Goal: Book appointment/travel/reservation

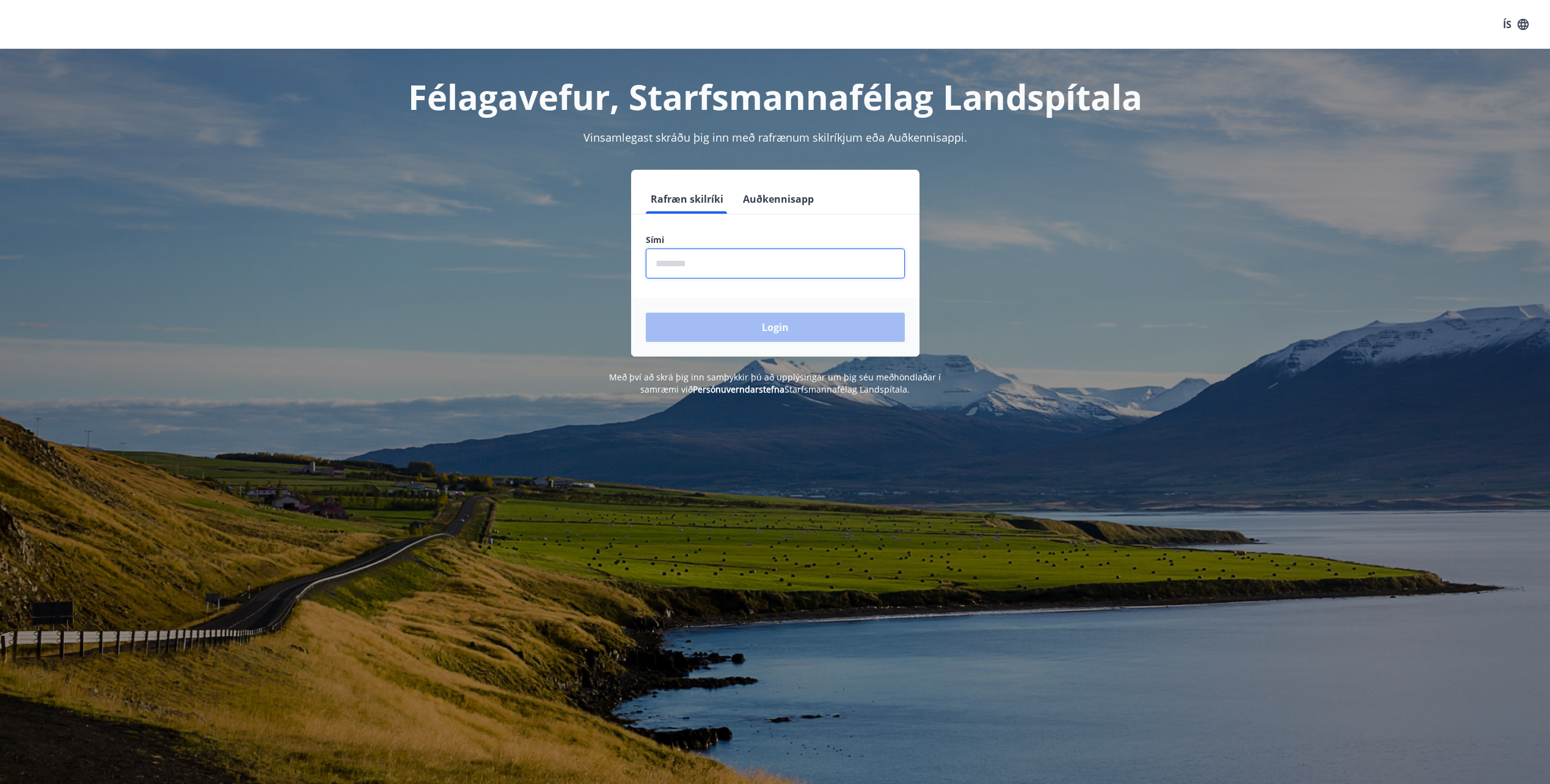
click at [663, 268] on input "phone" at bounding box center [775, 263] width 259 height 30
type input "********"
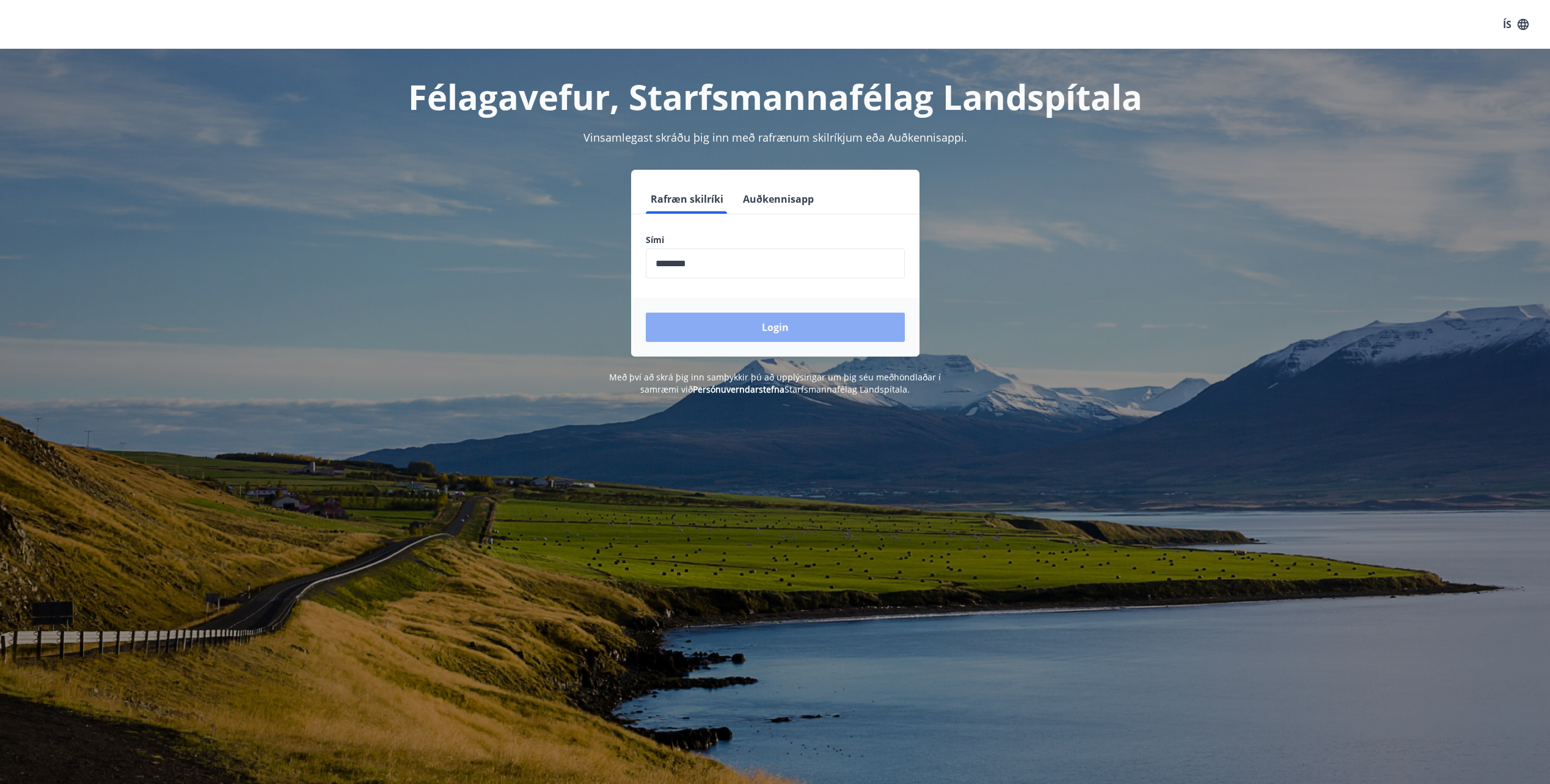
click at [768, 322] on button "Login" at bounding box center [775, 327] width 259 height 29
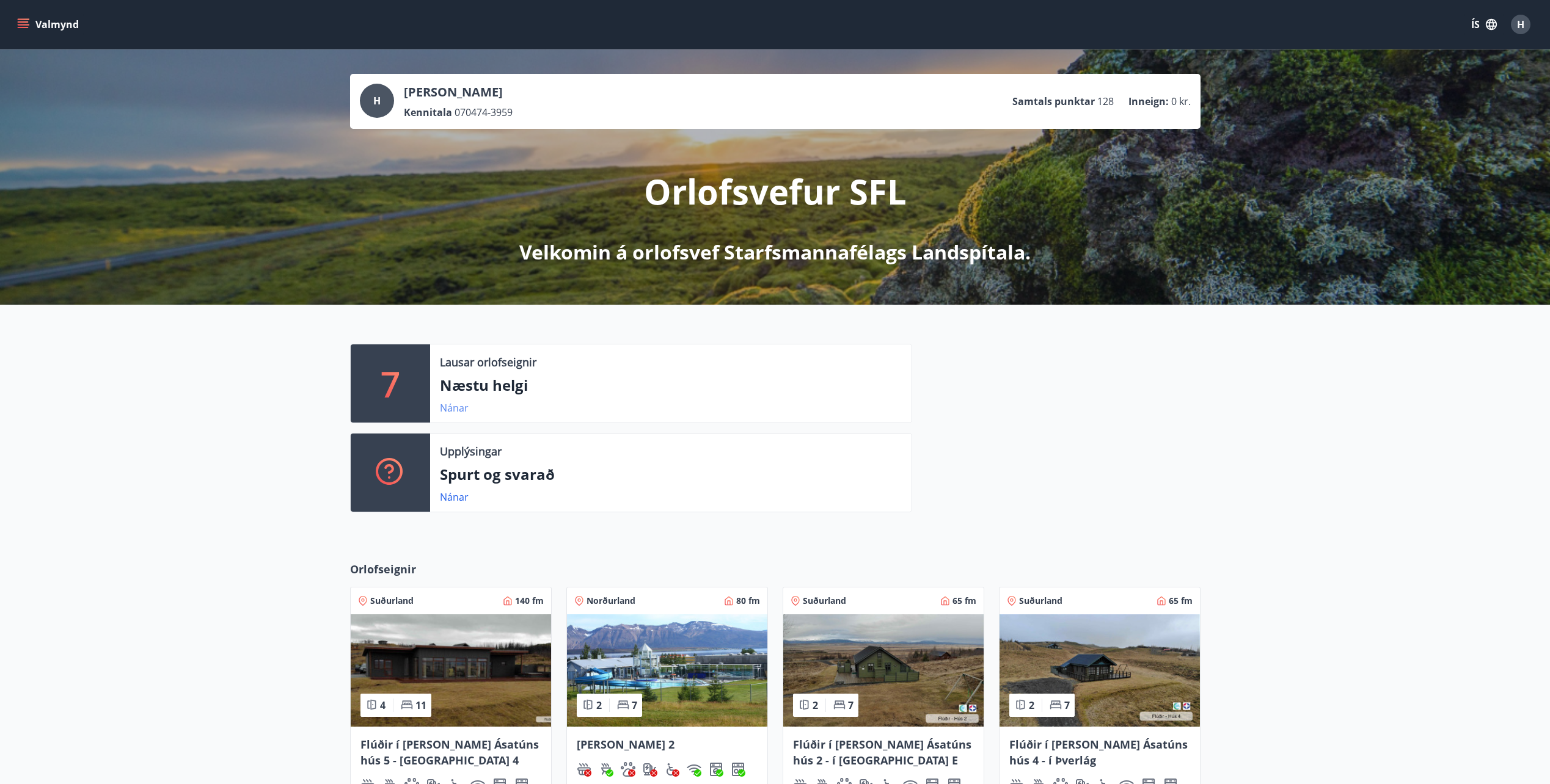
click at [449, 413] on link "Nánar" at bounding box center [454, 408] width 29 height 13
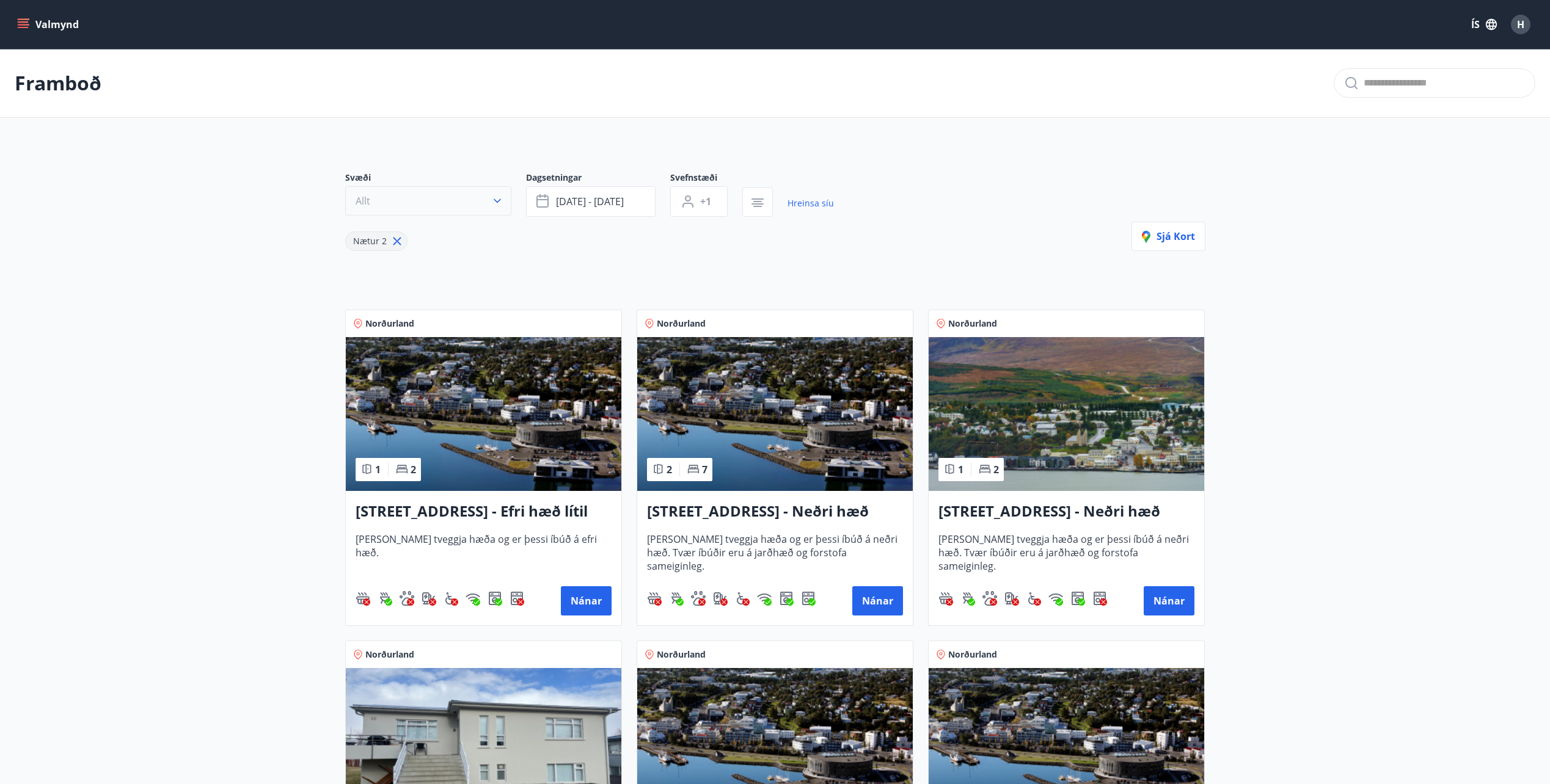
click at [496, 198] on icon "button" at bounding box center [496, 201] width 13 height 13
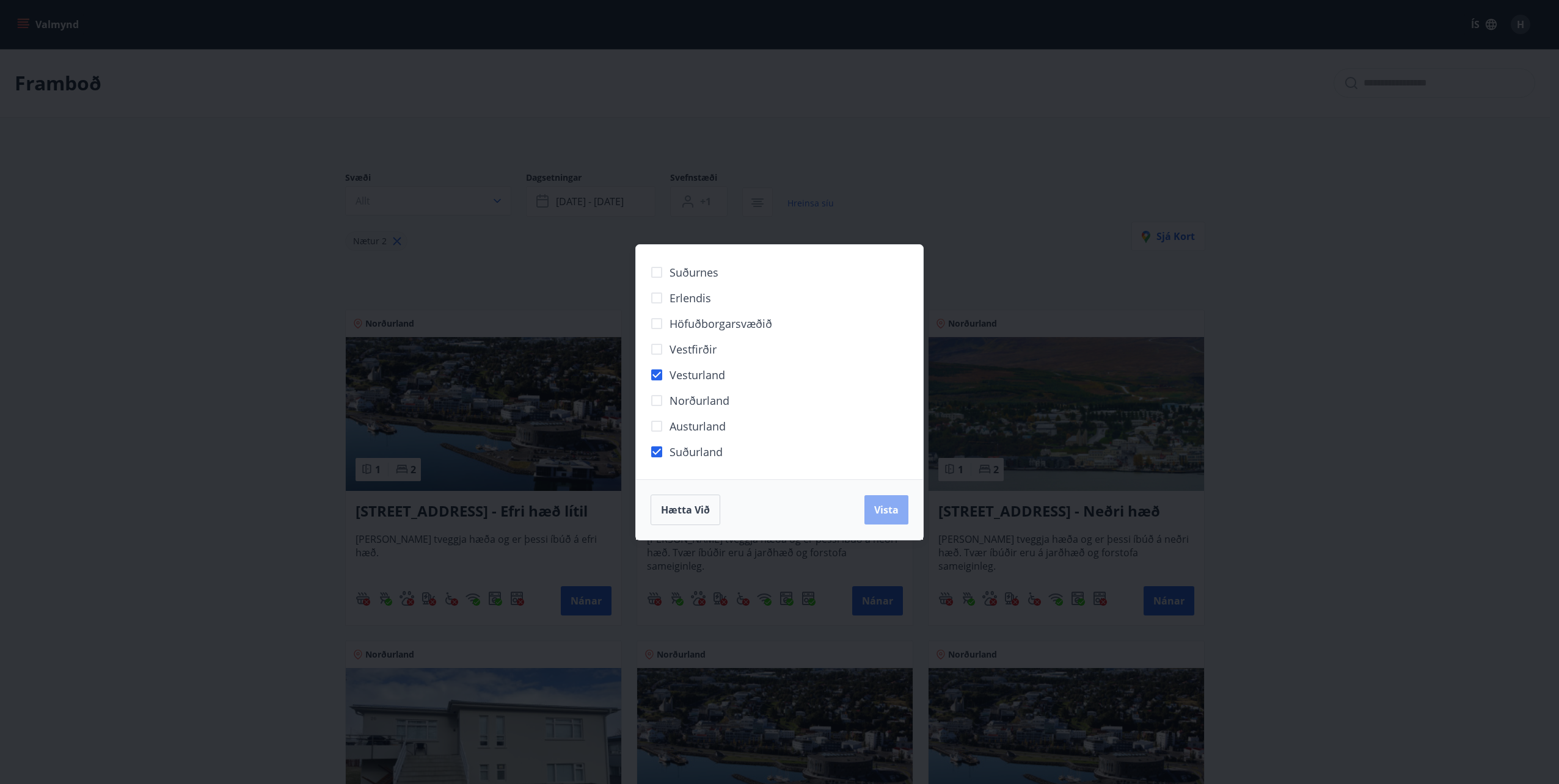
click at [889, 515] on span "Vista" at bounding box center [885, 510] width 24 height 13
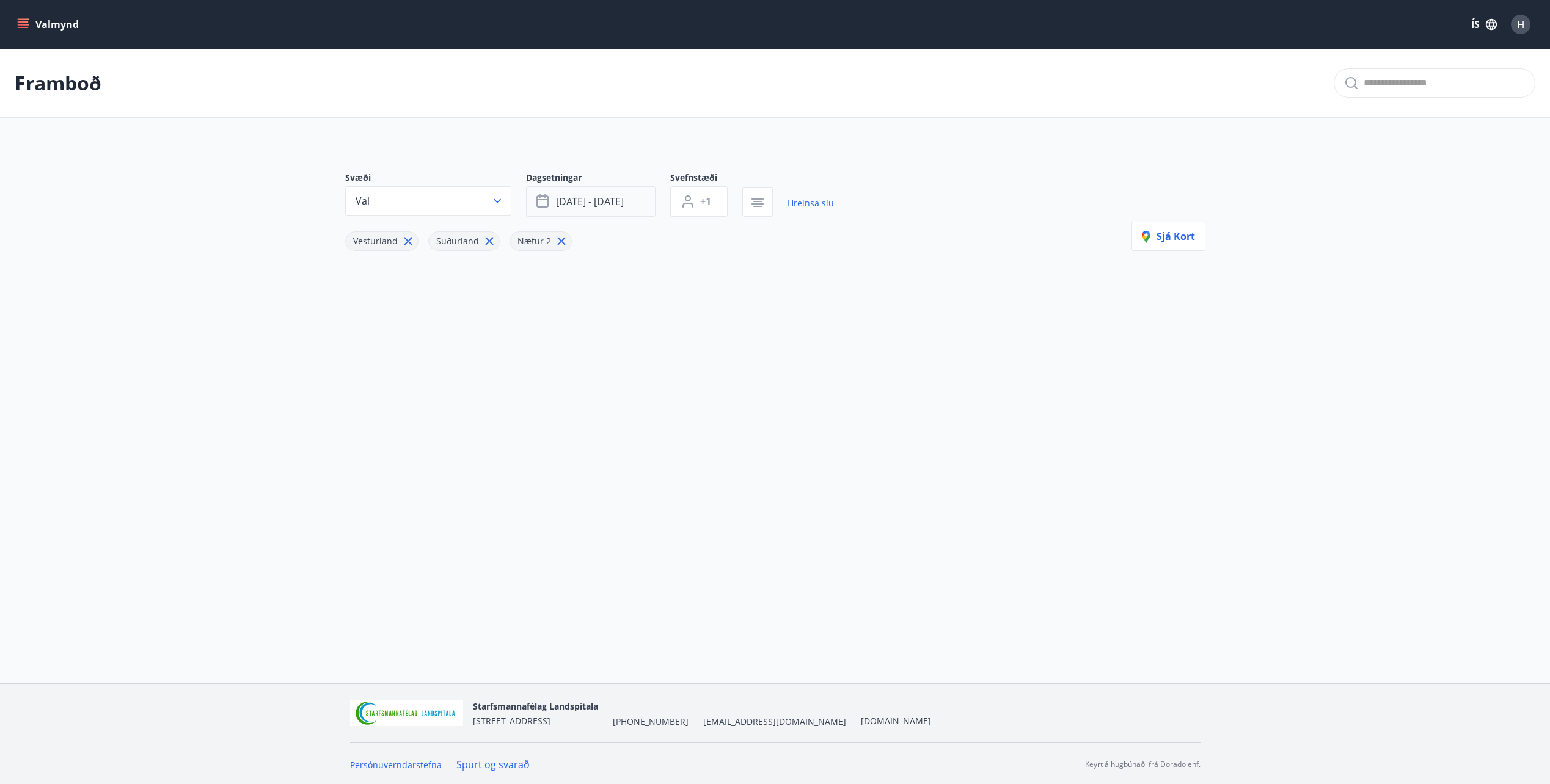
click at [610, 202] on span "sep 05 - sep 08" at bounding box center [590, 202] width 67 height 13
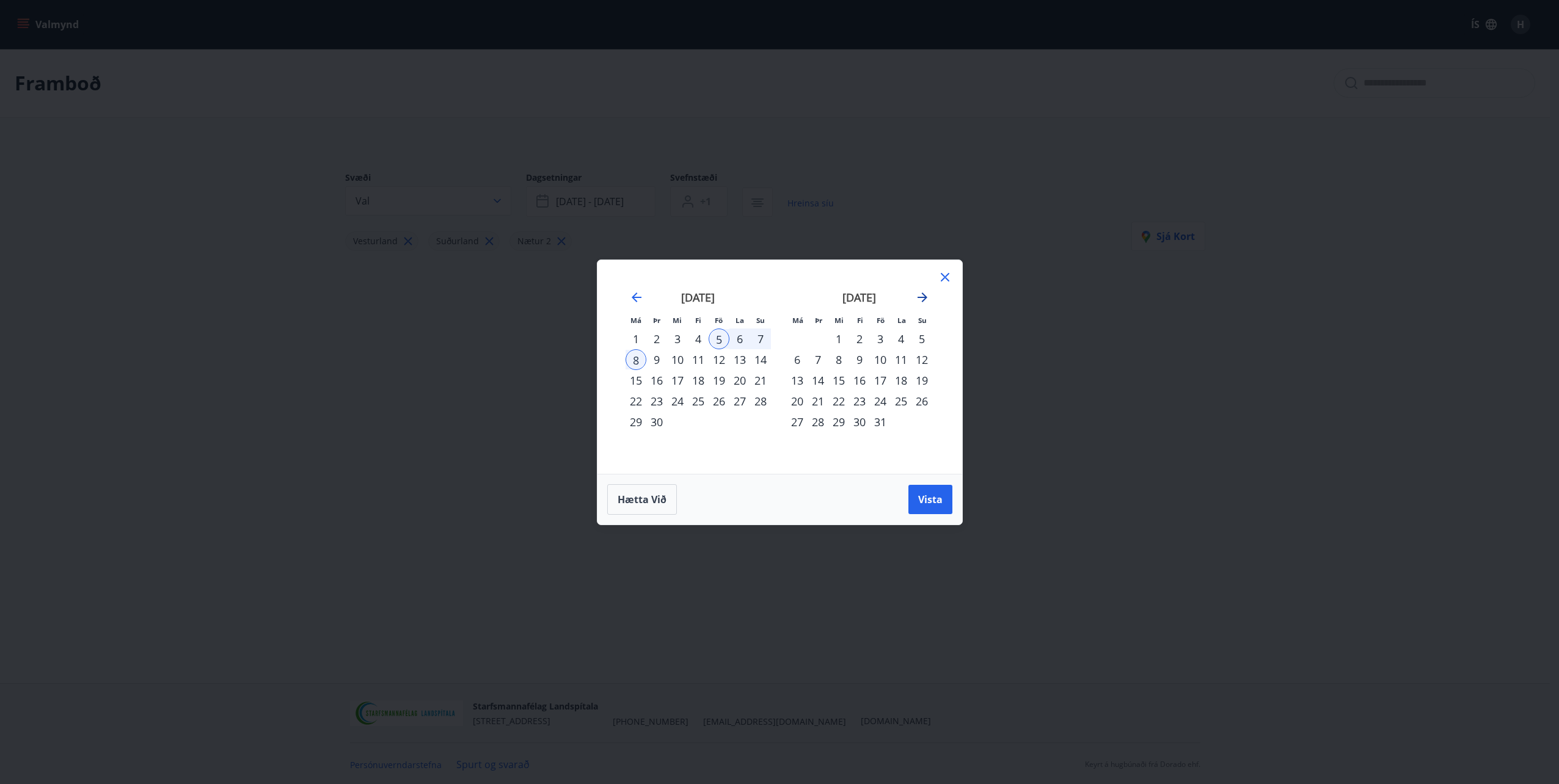
click at [924, 295] on icon "Move forward to switch to the next month." at bounding box center [922, 297] width 14 height 14
click at [718, 421] on div "31" at bounding box center [719, 422] width 21 height 21
click at [923, 336] on div "2" at bounding box center [922, 340] width 21 height 21
click at [922, 491] on button "Vista" at bounding box center [931, 499] width 44 height 29
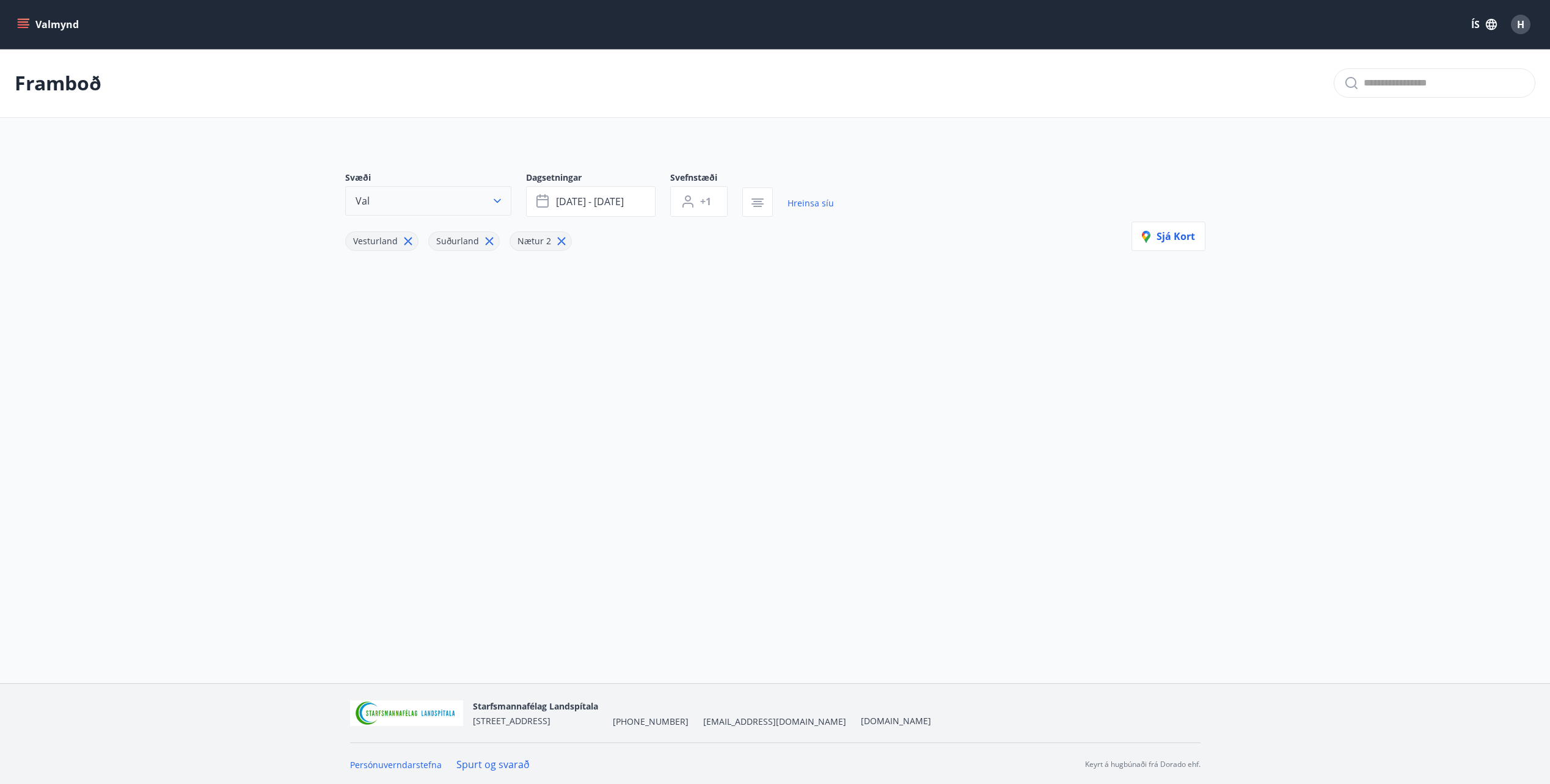
click at [502, 197] on icon "button" at bounding box center [496, 201] width 13 height 13
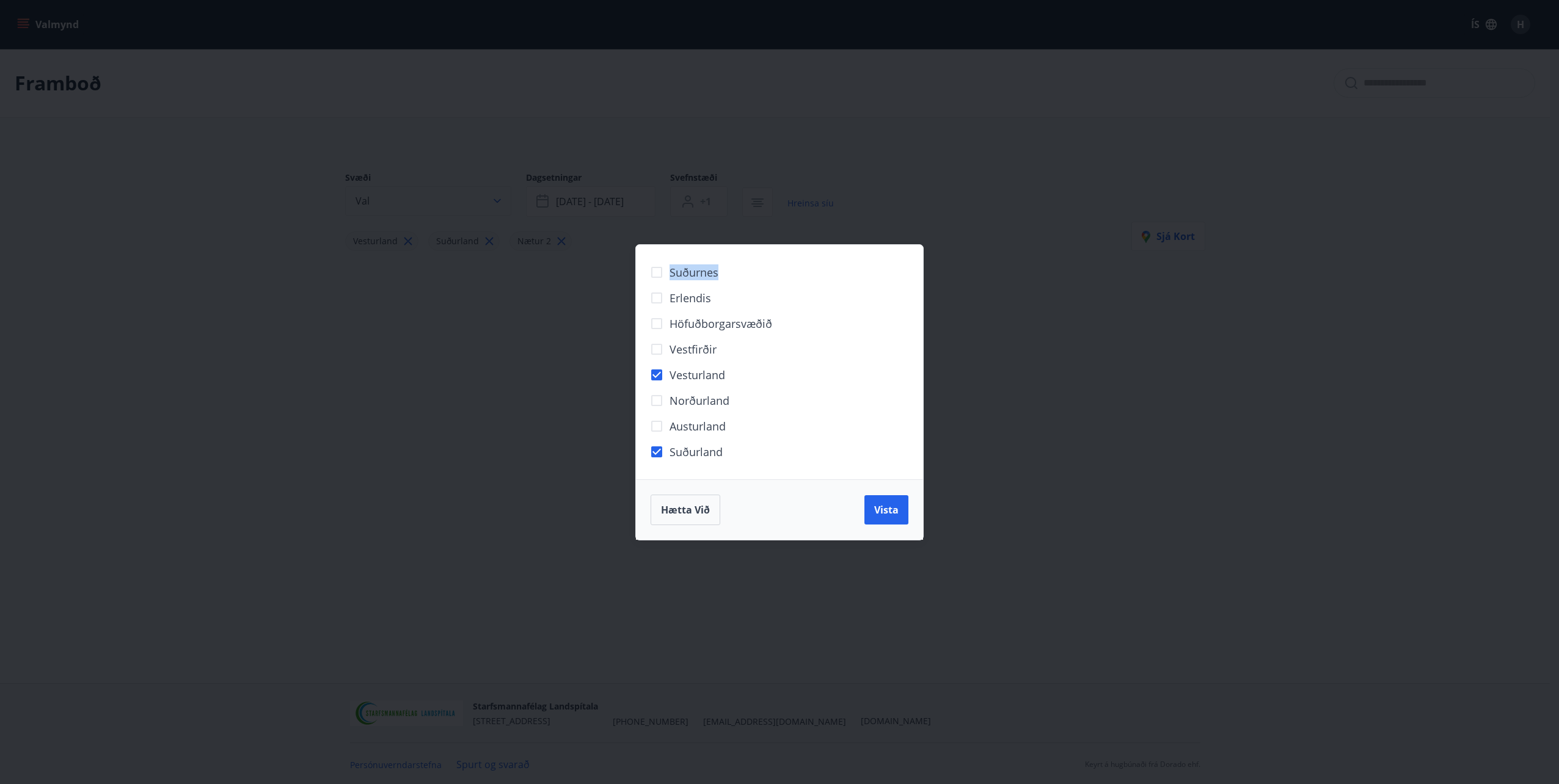
click at [502, 197] on div "Suðurnes Erlendis Höfuðborgarsvæðið Vestfirðir Vesturland Norðurland Austurland…" at bounding box center [780, 392] width 1559 height 784
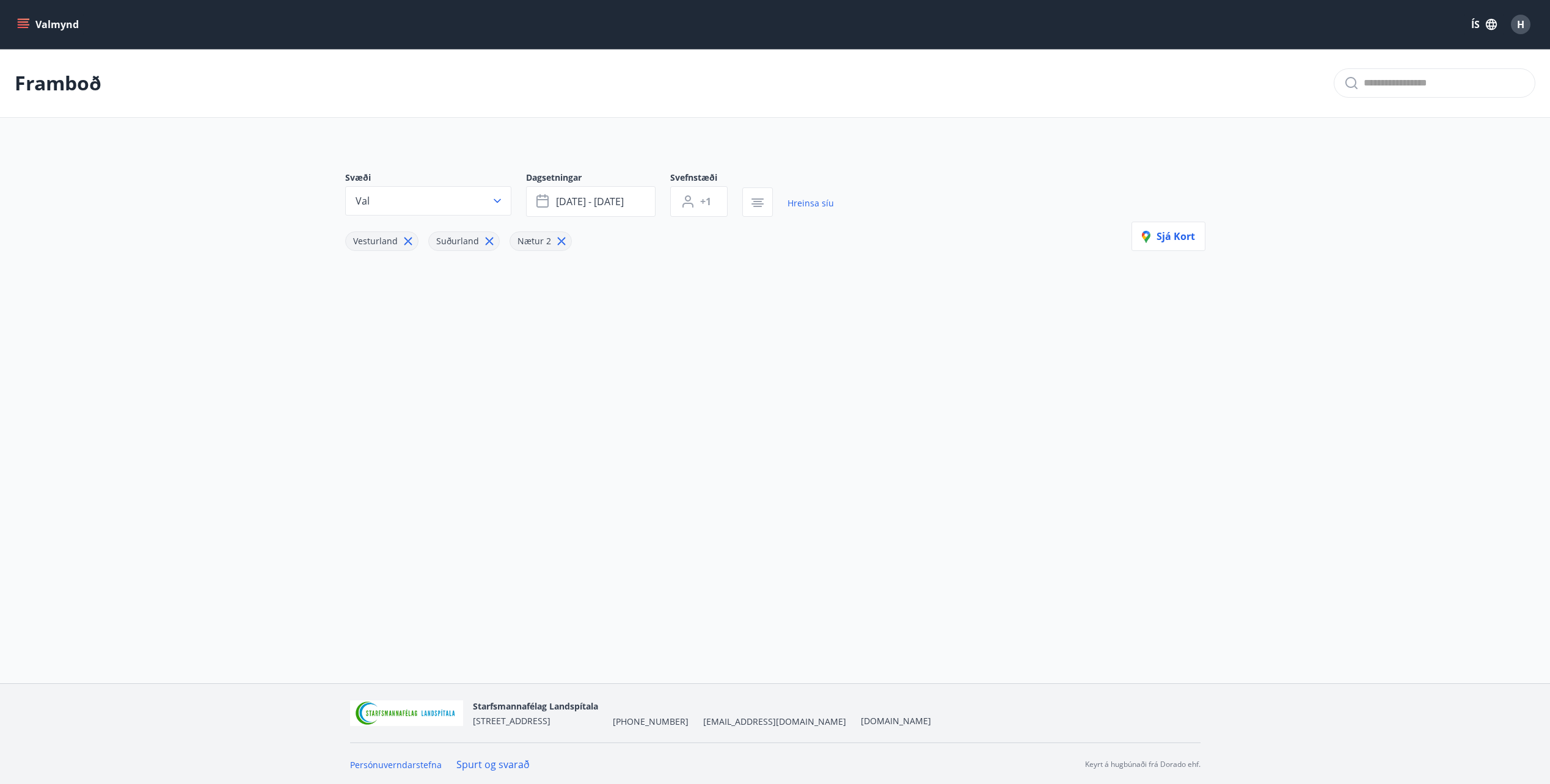
click at [497, 200] on icon "button" at bounding box center [496, 201] width 13 height 13
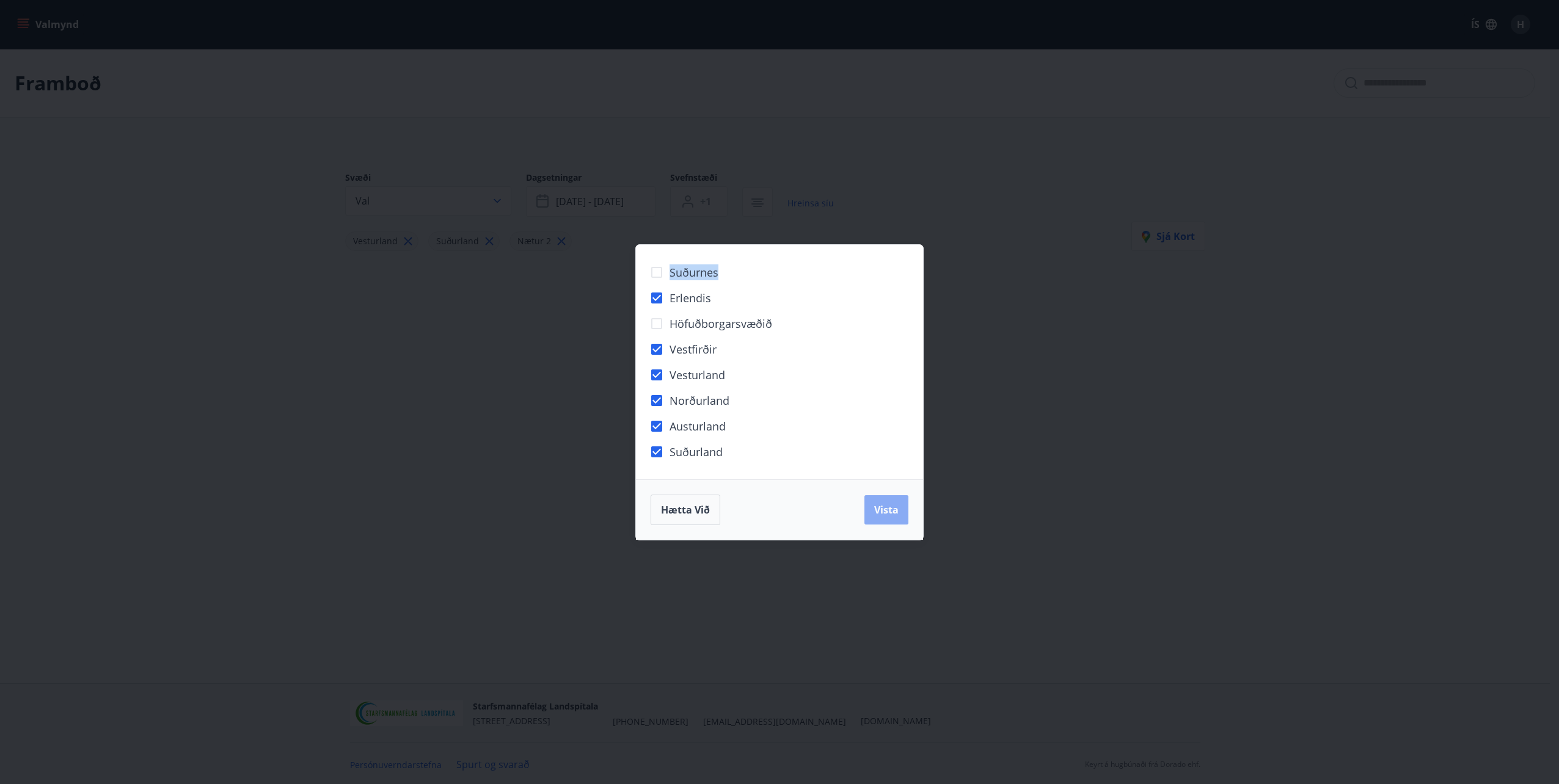
click at [889, 504] on span "Vista" at bounding box center [885, 510] width 24 height 13
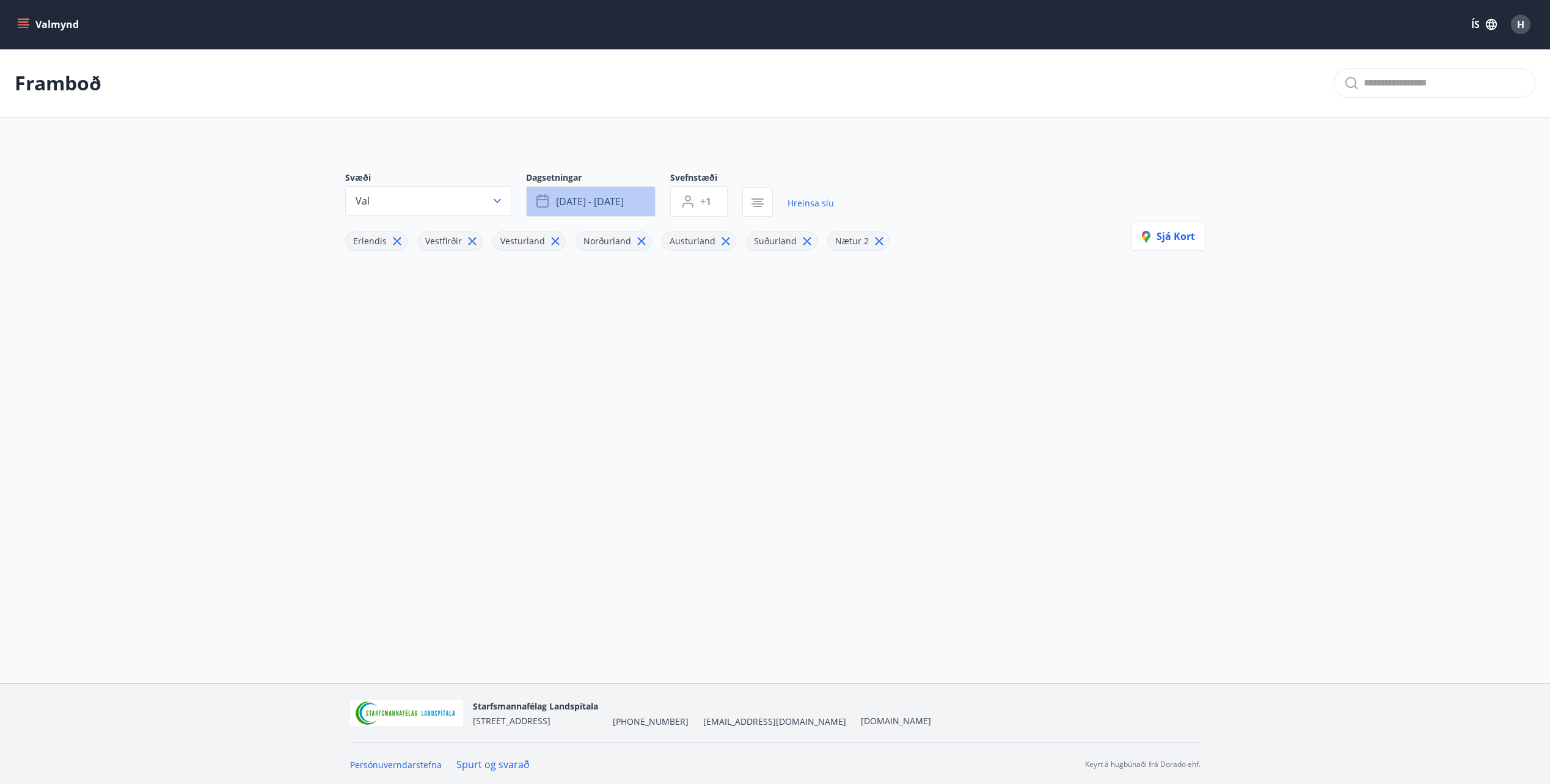
click at [586, 206] on span "okt 31 - nóv 02" at bounding box center [590, 202] width 67 height 13
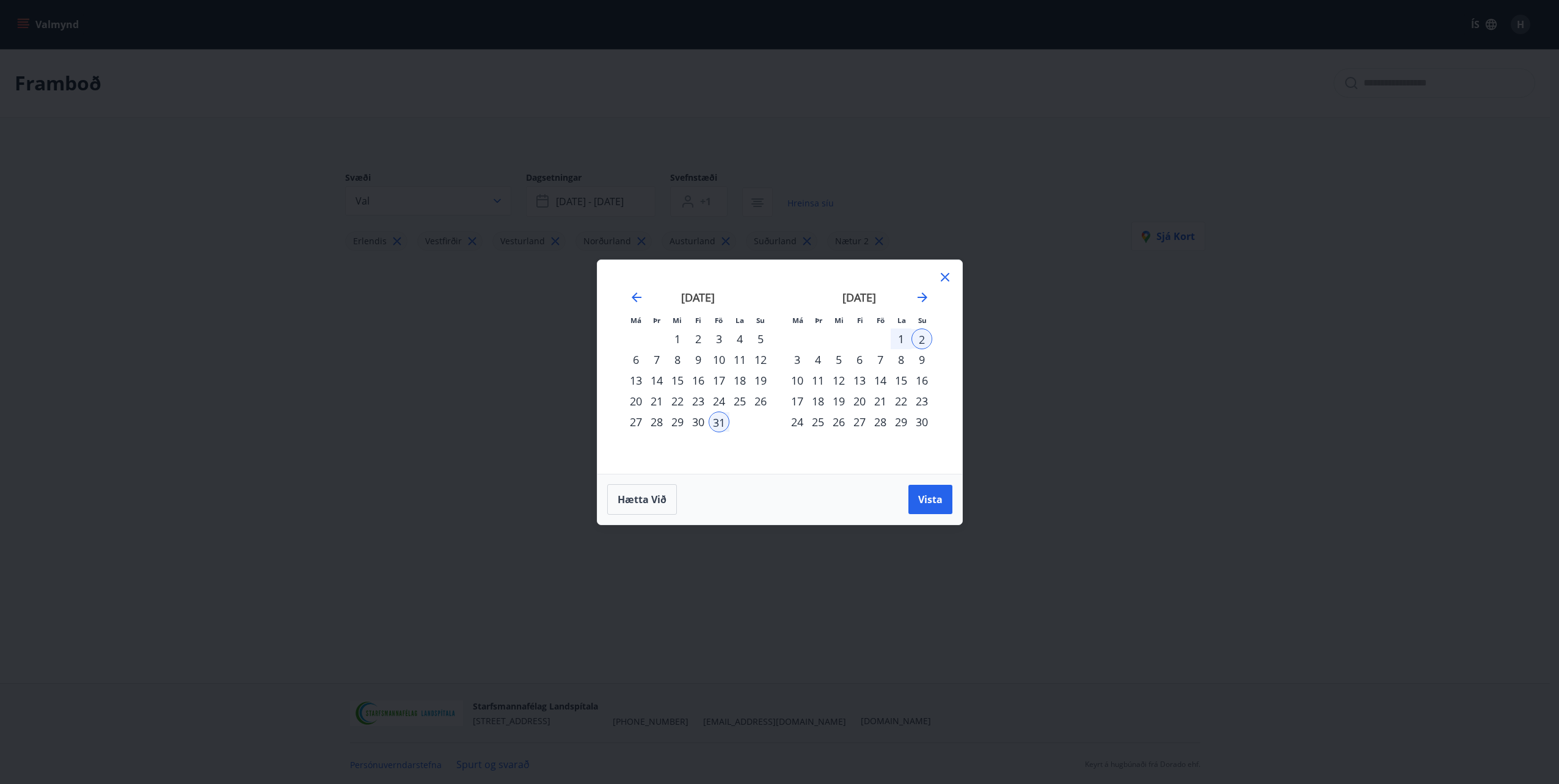
click at [882, 357] on div "7" at bounding box center [881, 360] width 21 height 21
click at [924, 359] on div "9" at bounding box center [922, 360] width 21 height 21
click at [939, 497] on span "Vista" at bounding box center [930, 499] width 24 height 13
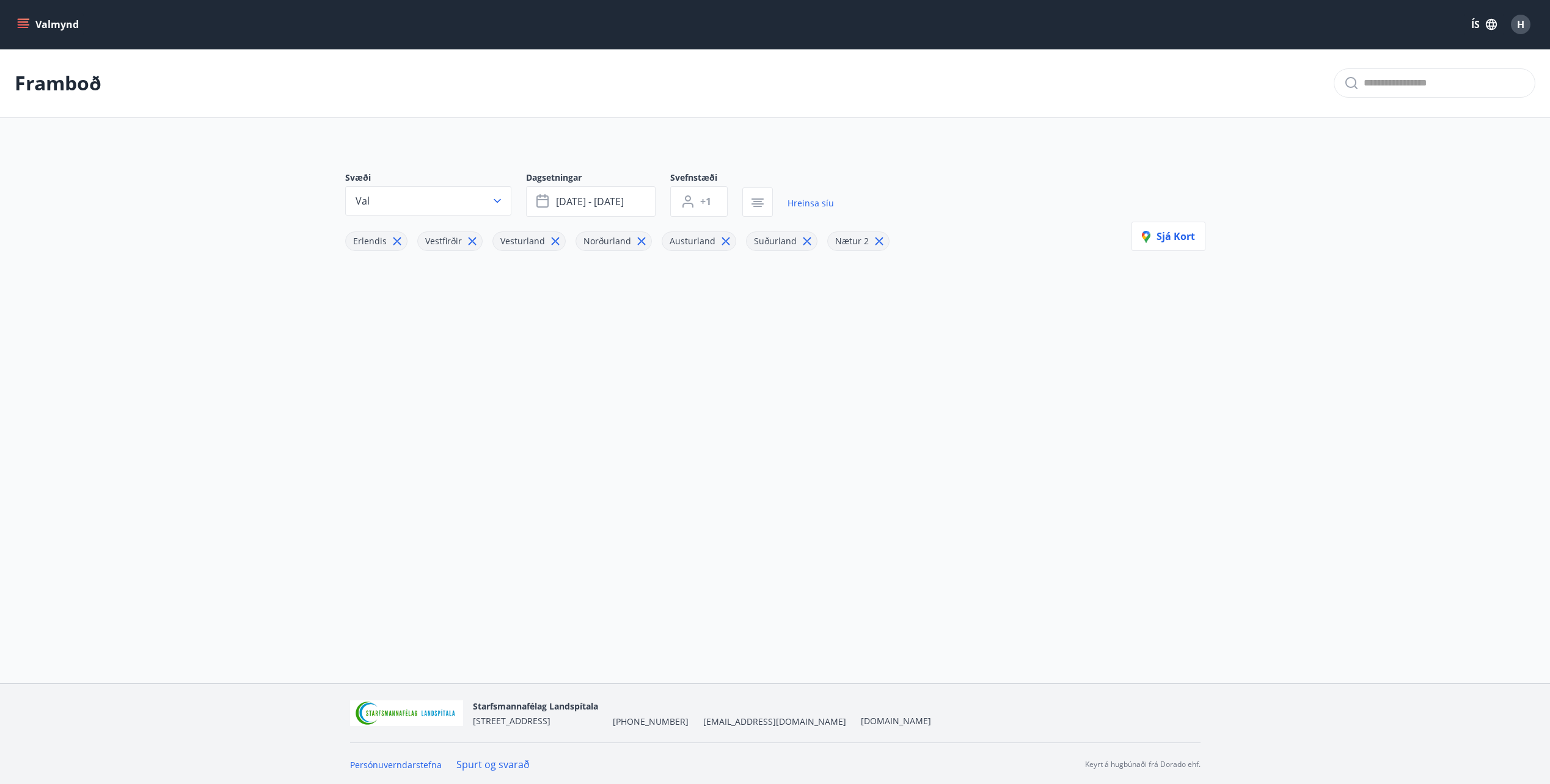
click at [26, 16] on button "Valmynd" at bounding box center [49, 24] width 69 height 22
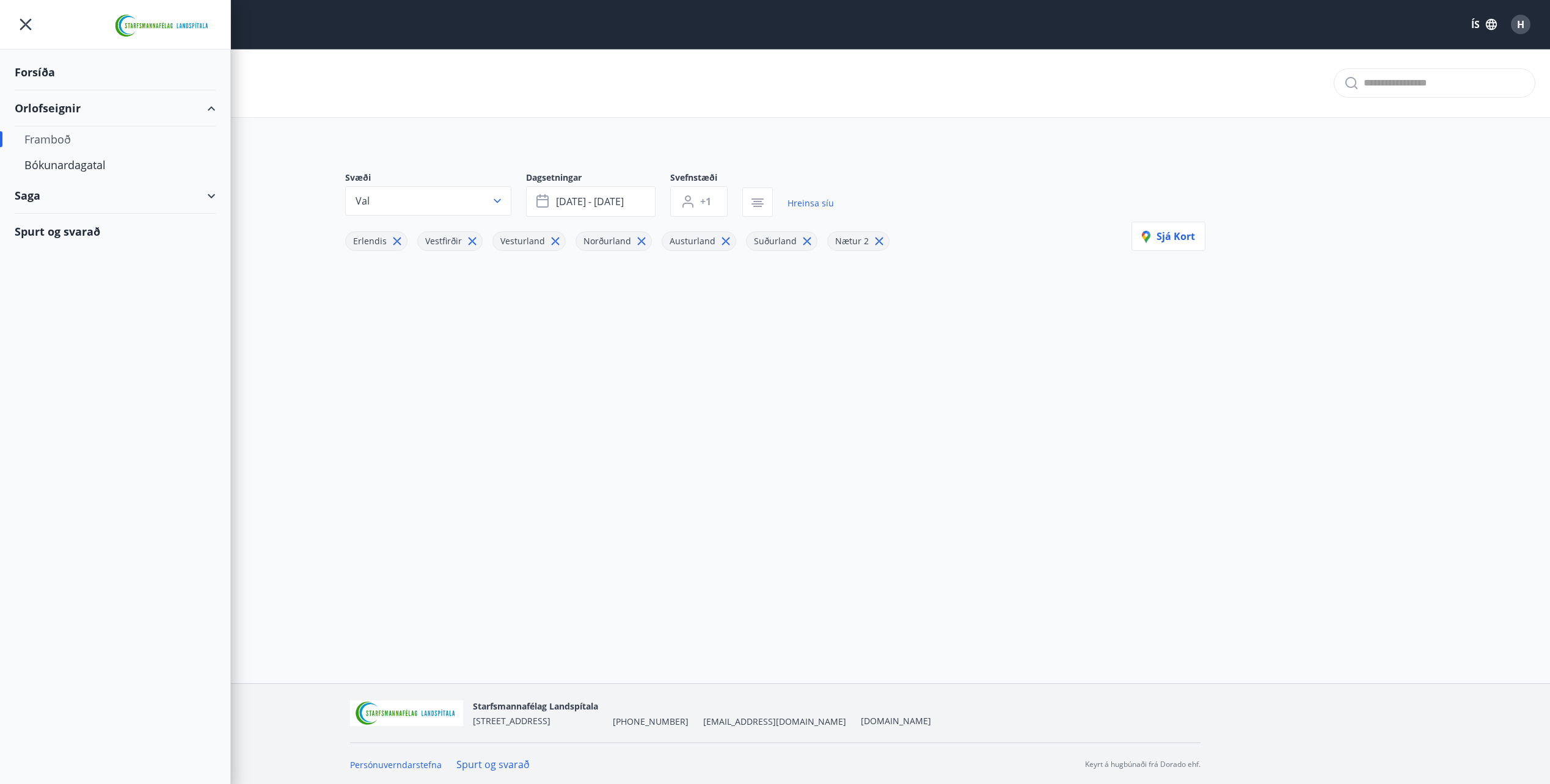
click at [57, 133] on div "Framboð" at bounding box center [114, 139] width 182 height 26
type input "*"
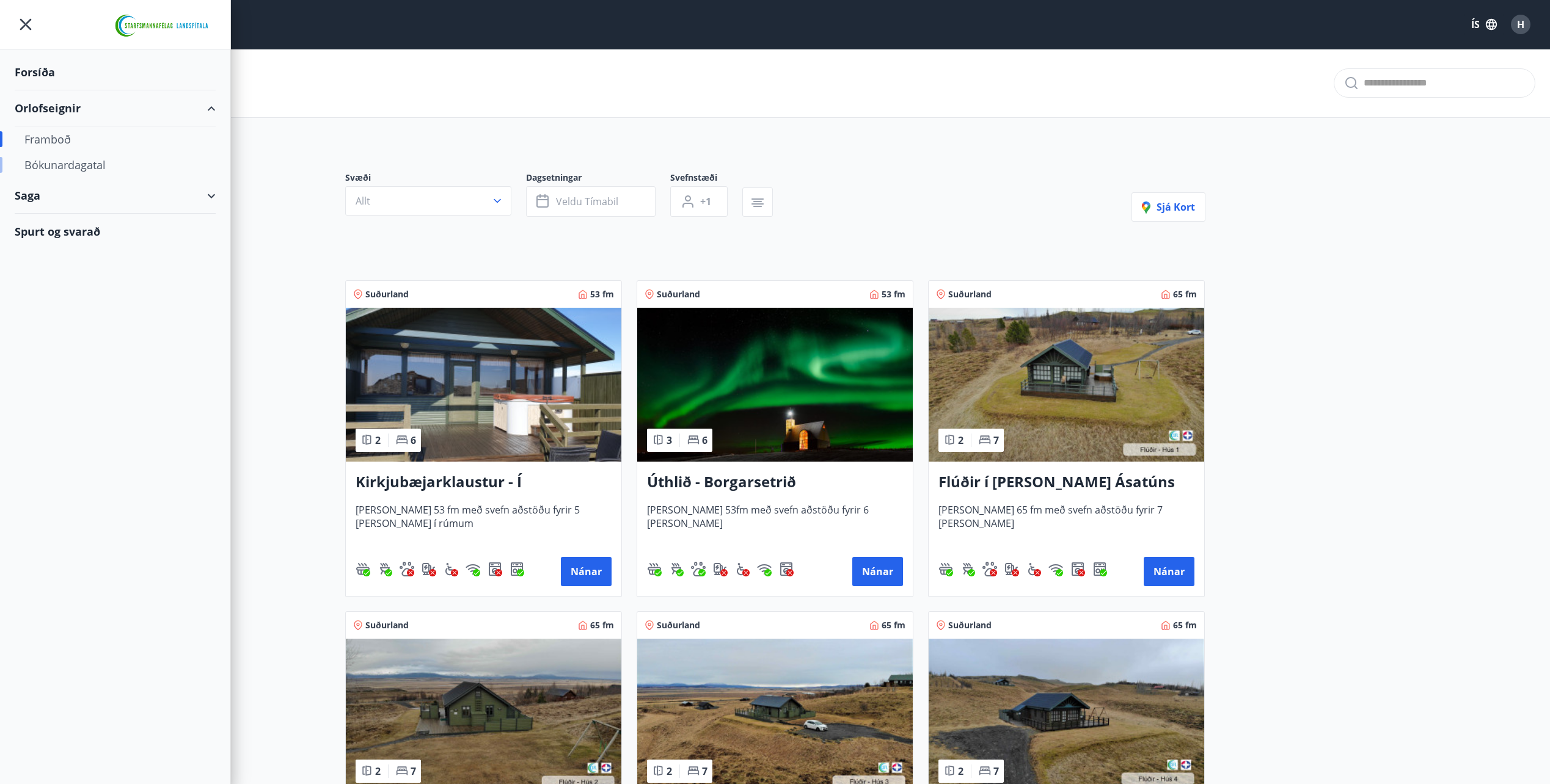
click at [58, 162] on div "Bókunardagatal" at bounding box center [114, 164] width 182 height 26
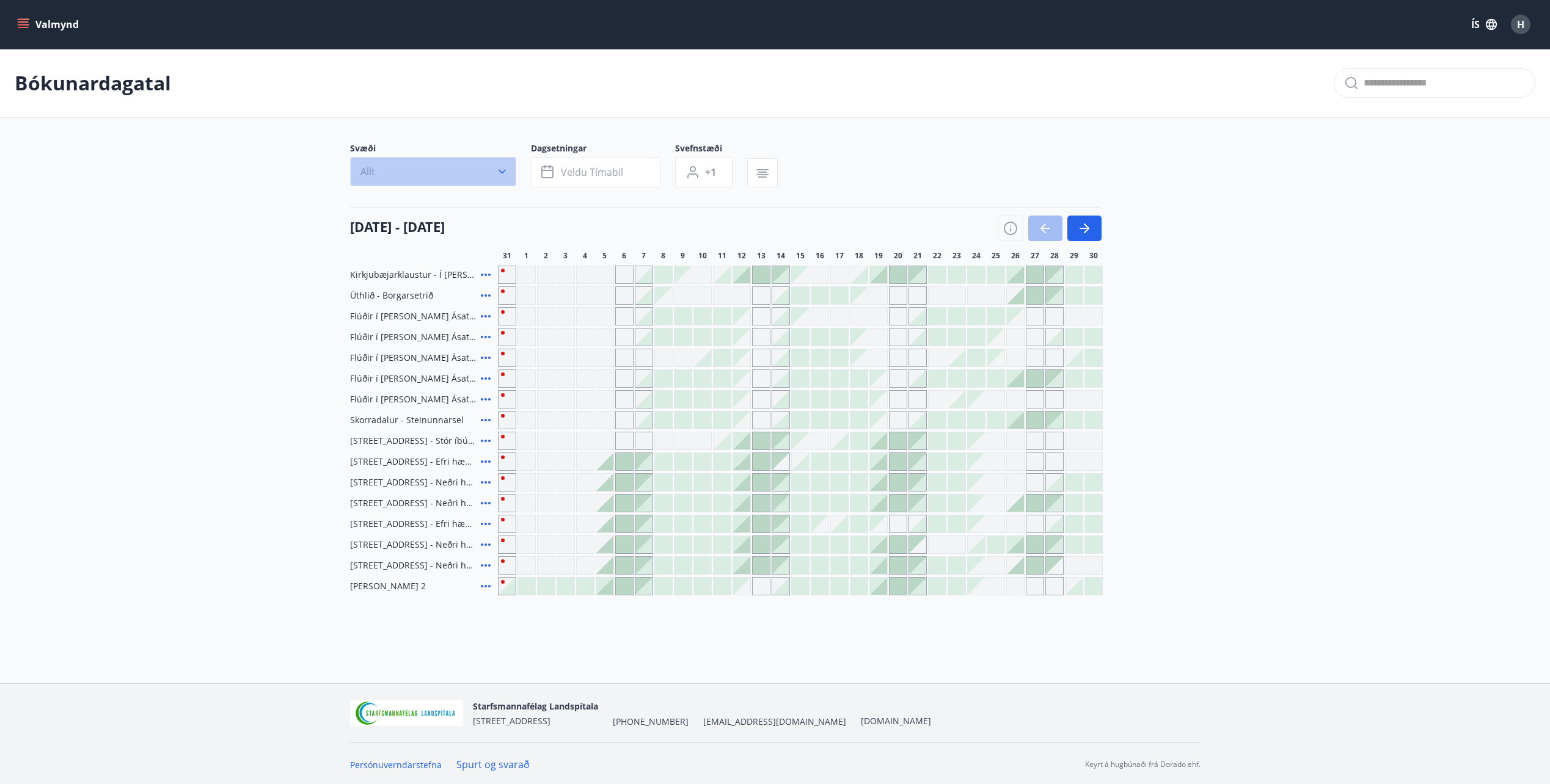
click at [499, 172] on icon "button" at bounding box center [502, 171] width 13 height 13
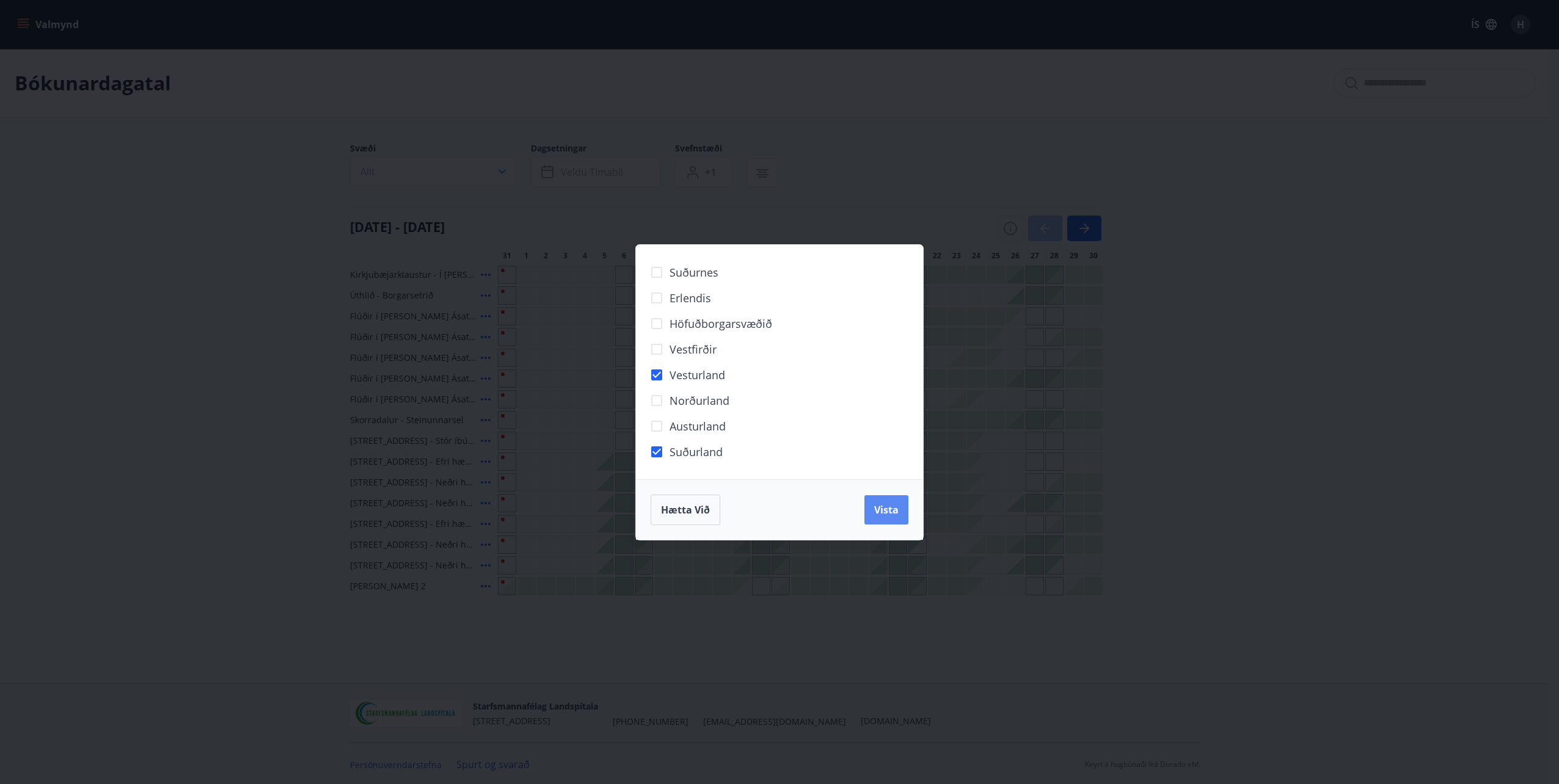
click at [902, 515] on button "Vista" at bounding box center [886, 510] width 44 height 29
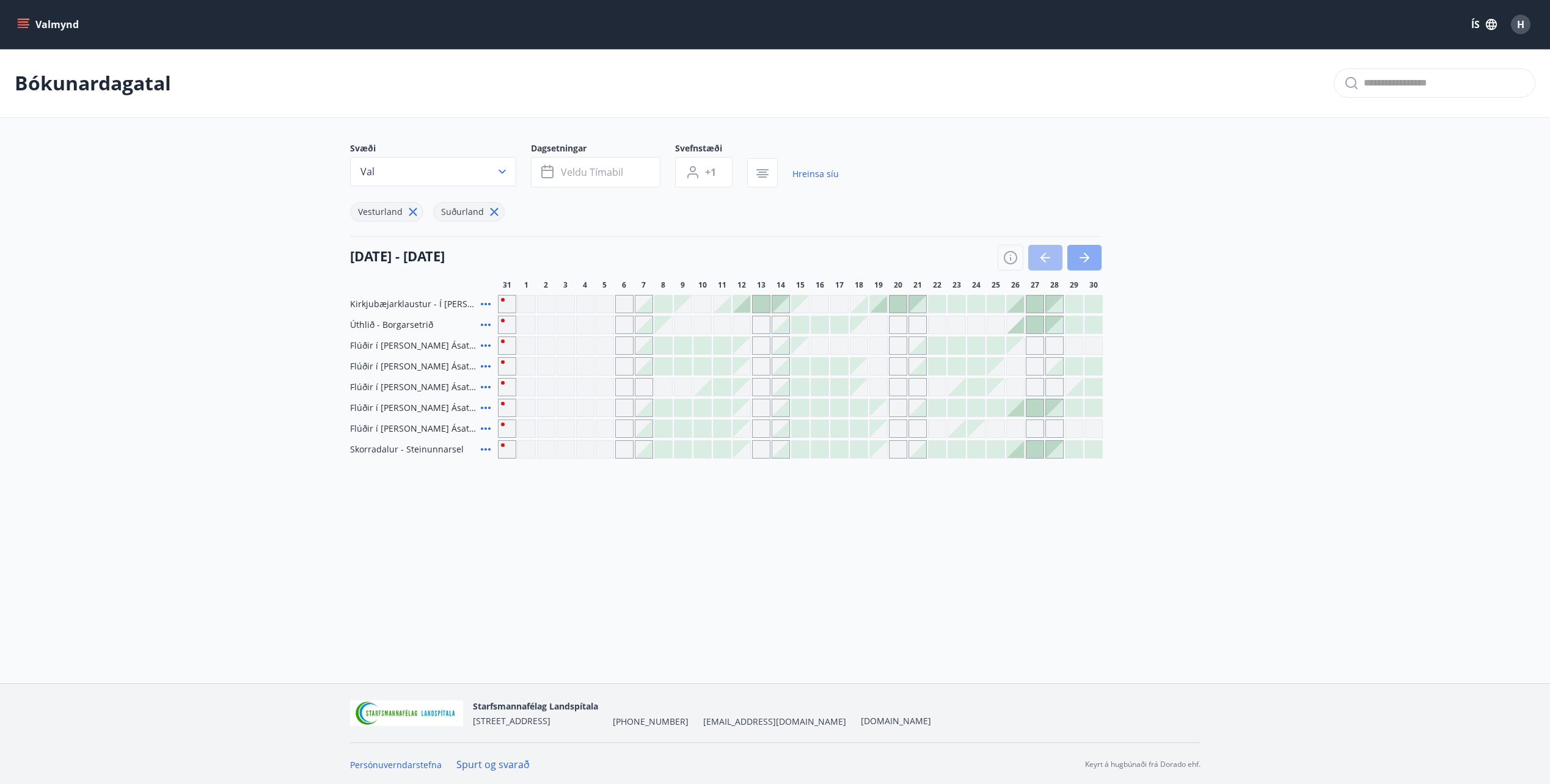
click at [1091, 257] on icon "button" at bounding box center [1083, 257] width 14 height 14
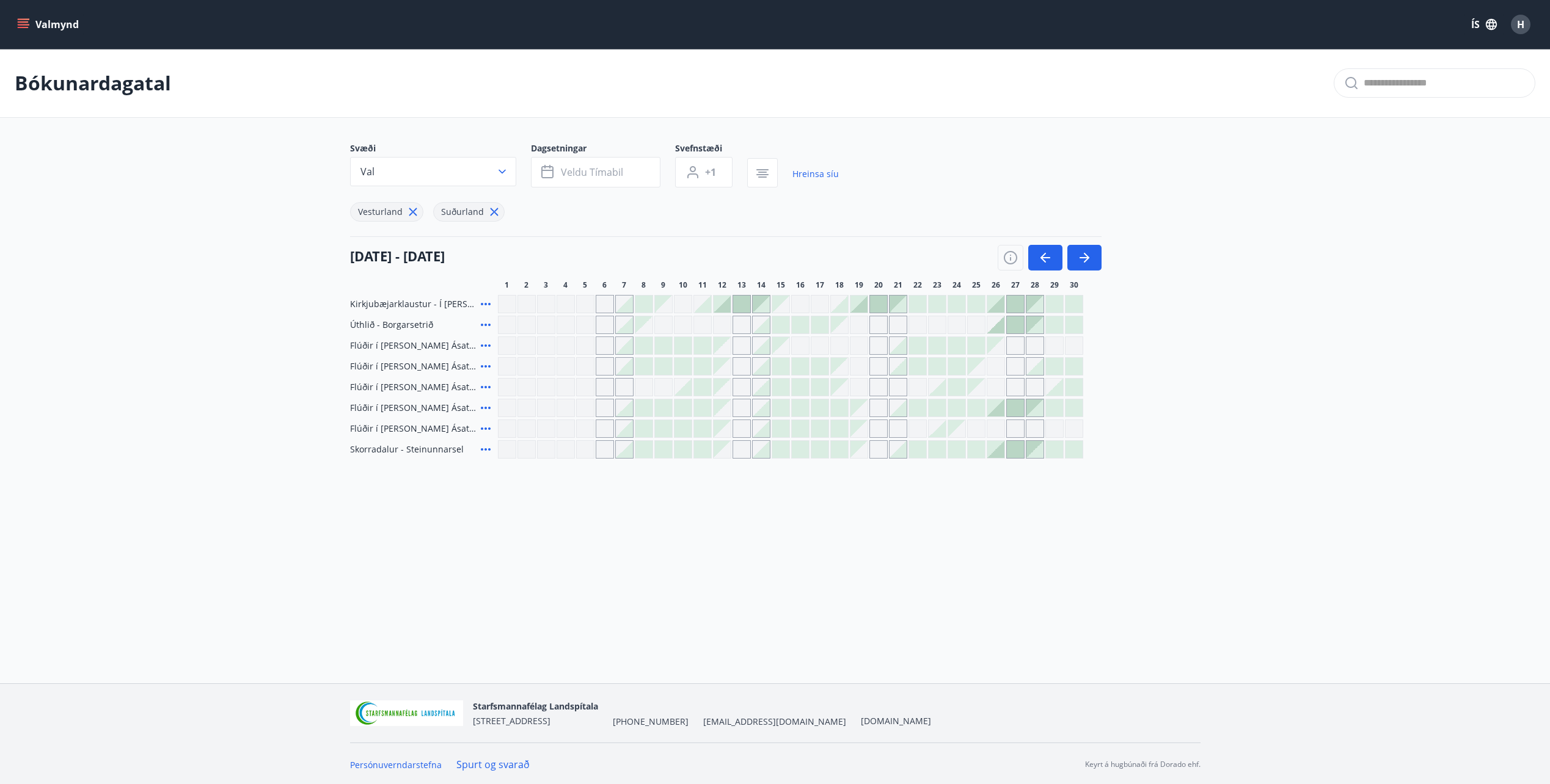
click at [678, 327] on div "Gráir dagar eru ekki bókanlegir" at bounding box center [682, 324] width 18 height 18
click at [582, 528] on div "Valmynd ÍS H Bókunardagatal Svæði Val Dagsetningar Veldu tímabil Svefnstæði +1 …" at bounding box center [775, 341] width 1550 height 683
click at [629, 324] on div at bounding box center [624, 325] width 17 height 17
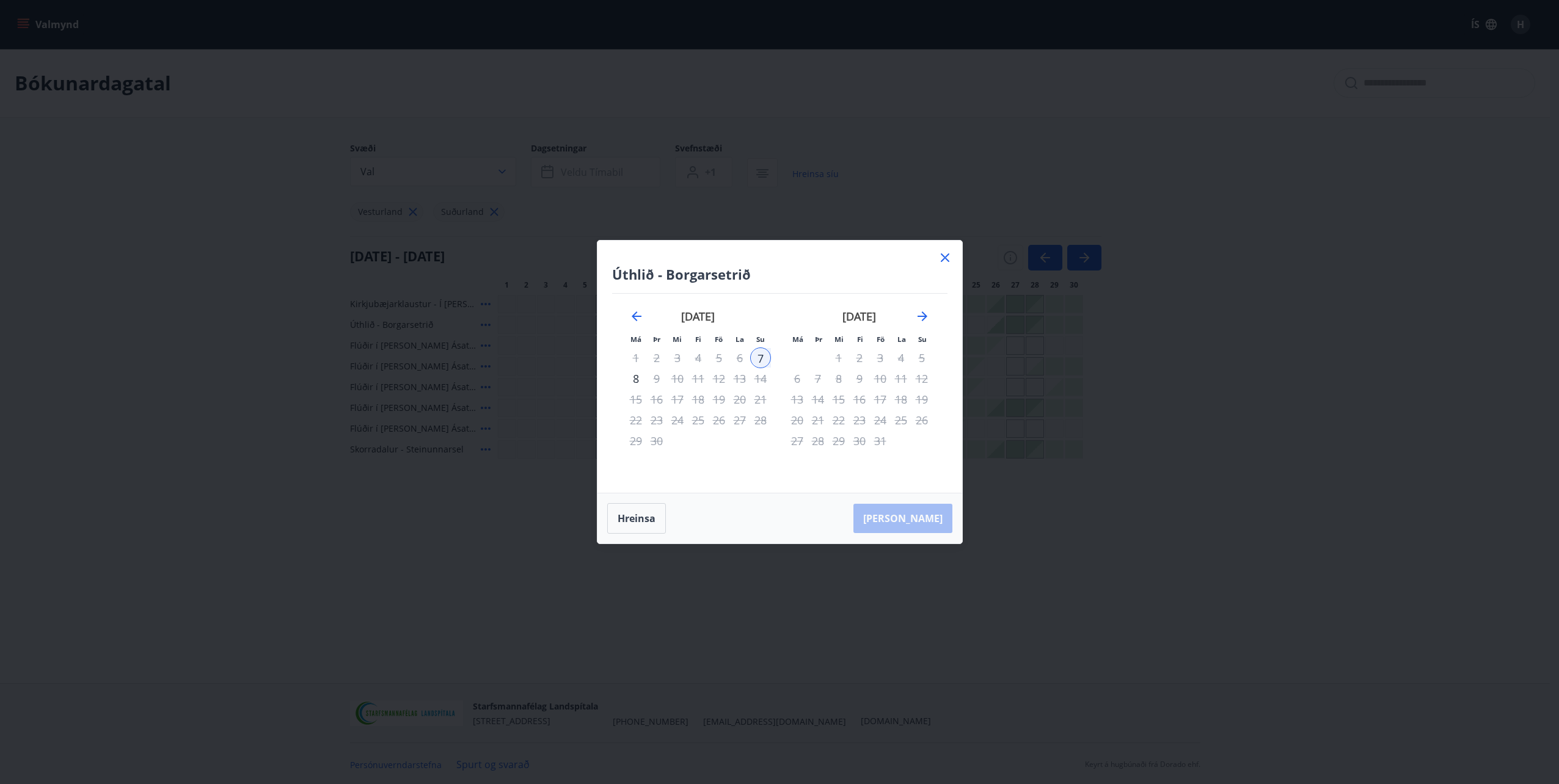
click at [951, 251] on icon at bounding box center [945, 257] width 14 height 14
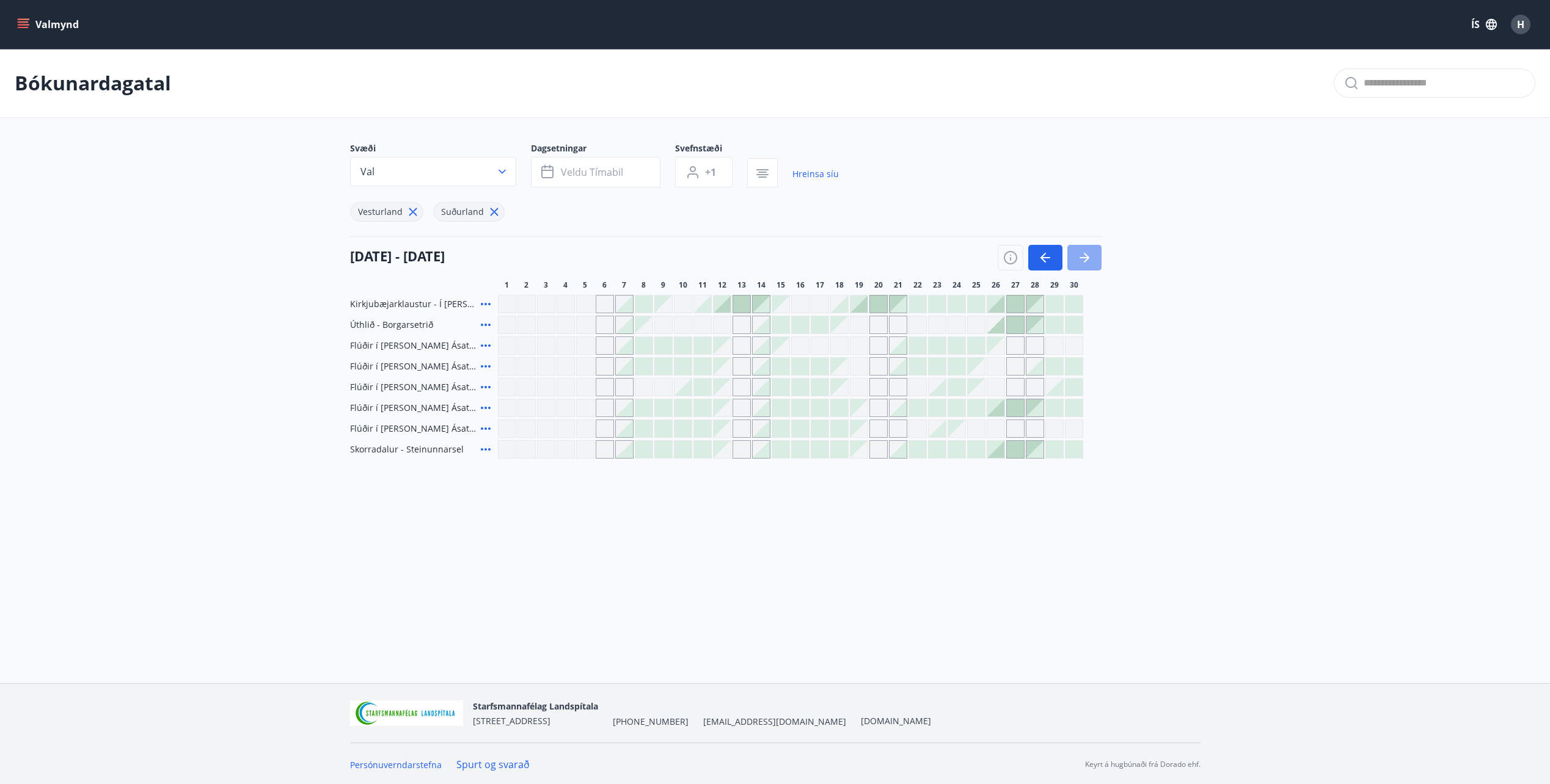
click at [1086, 260] on icon "button" at bounding box center [1086, 258] width 6 height 10
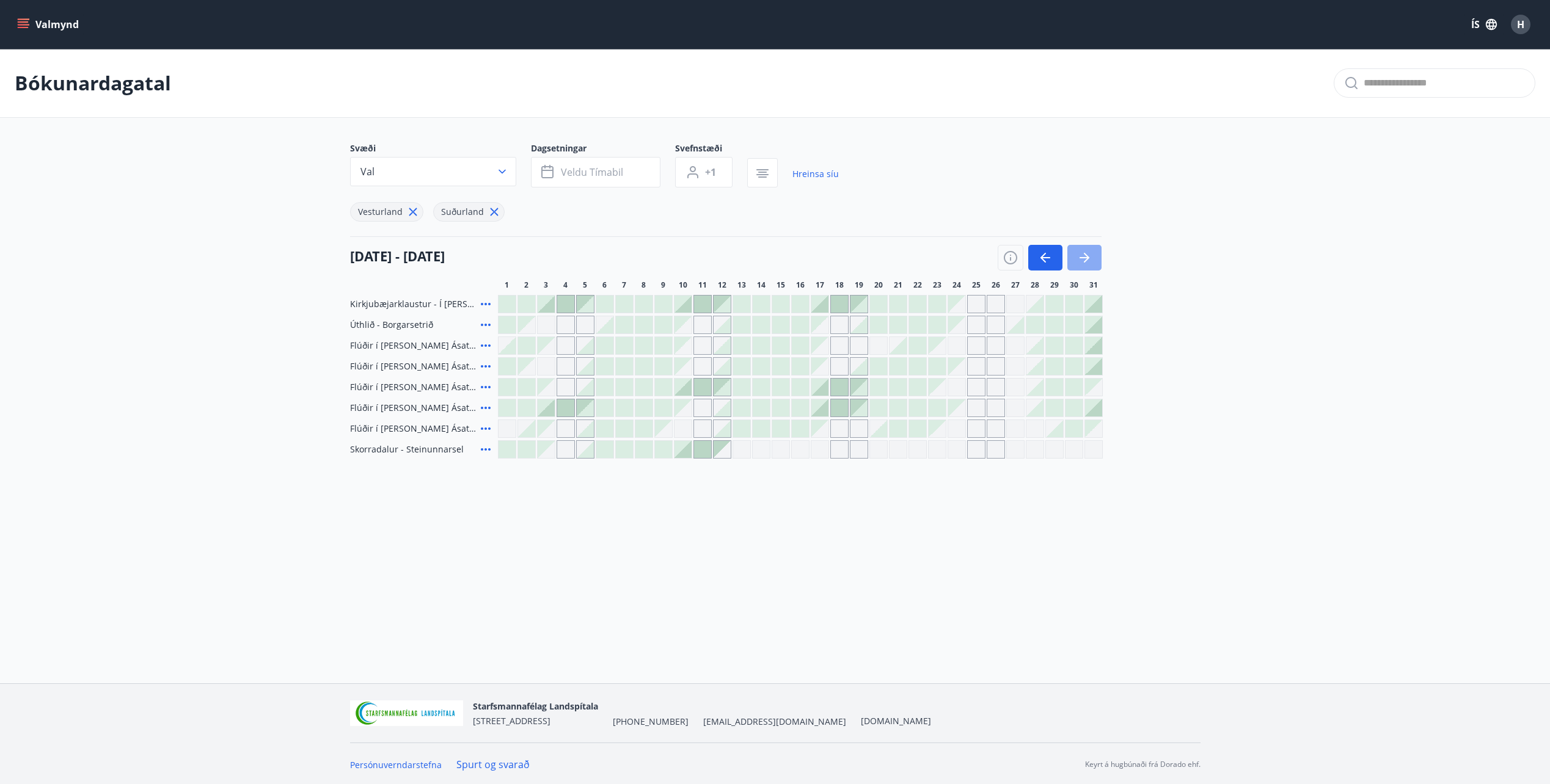
click at [1086, 260] on icon "button" at bounding box center [1086, 258] width 6 height 10
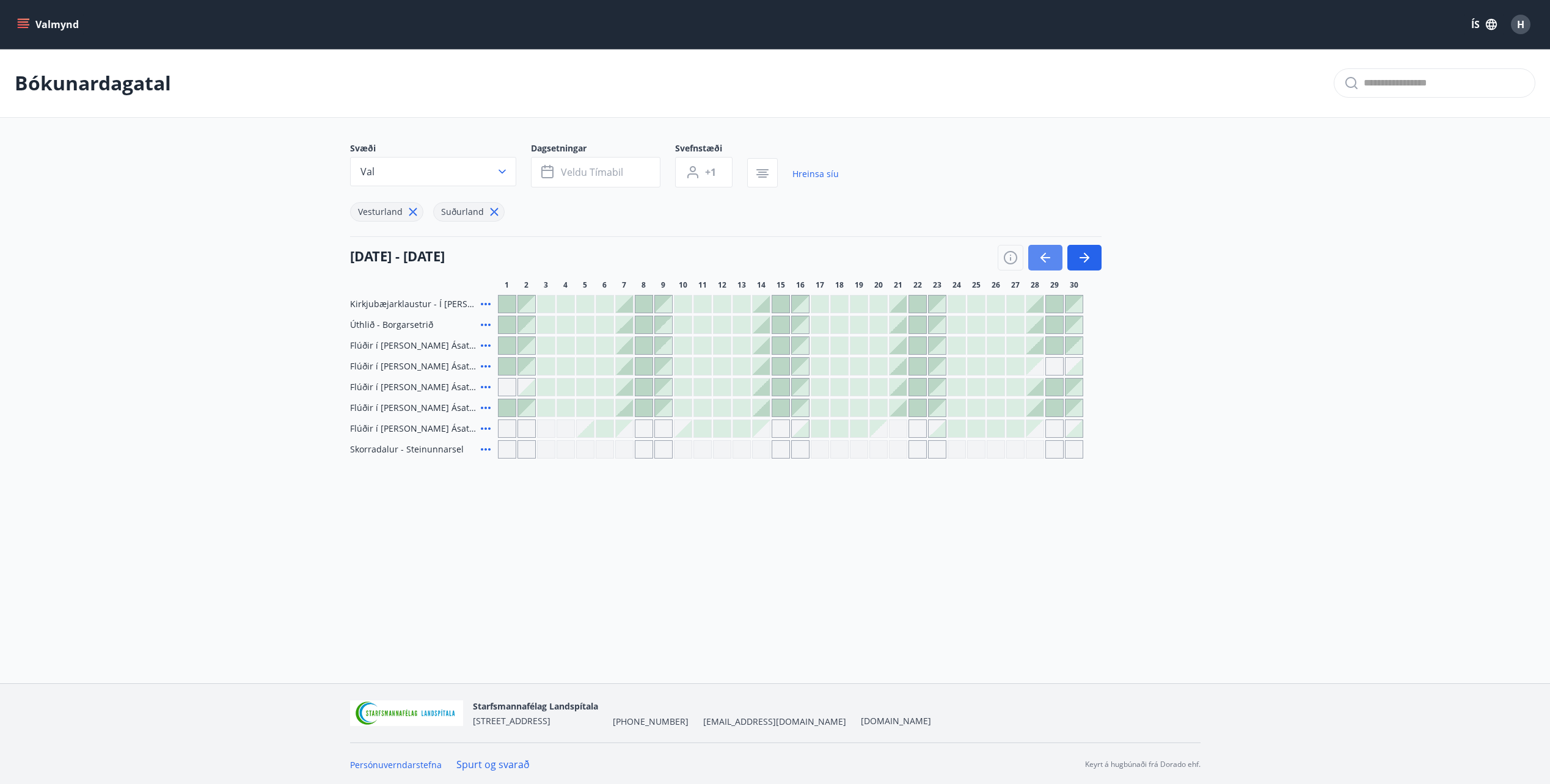
click at [1045, 257] on icon "button" at bounding box center [1045, 257] width 14 height 14
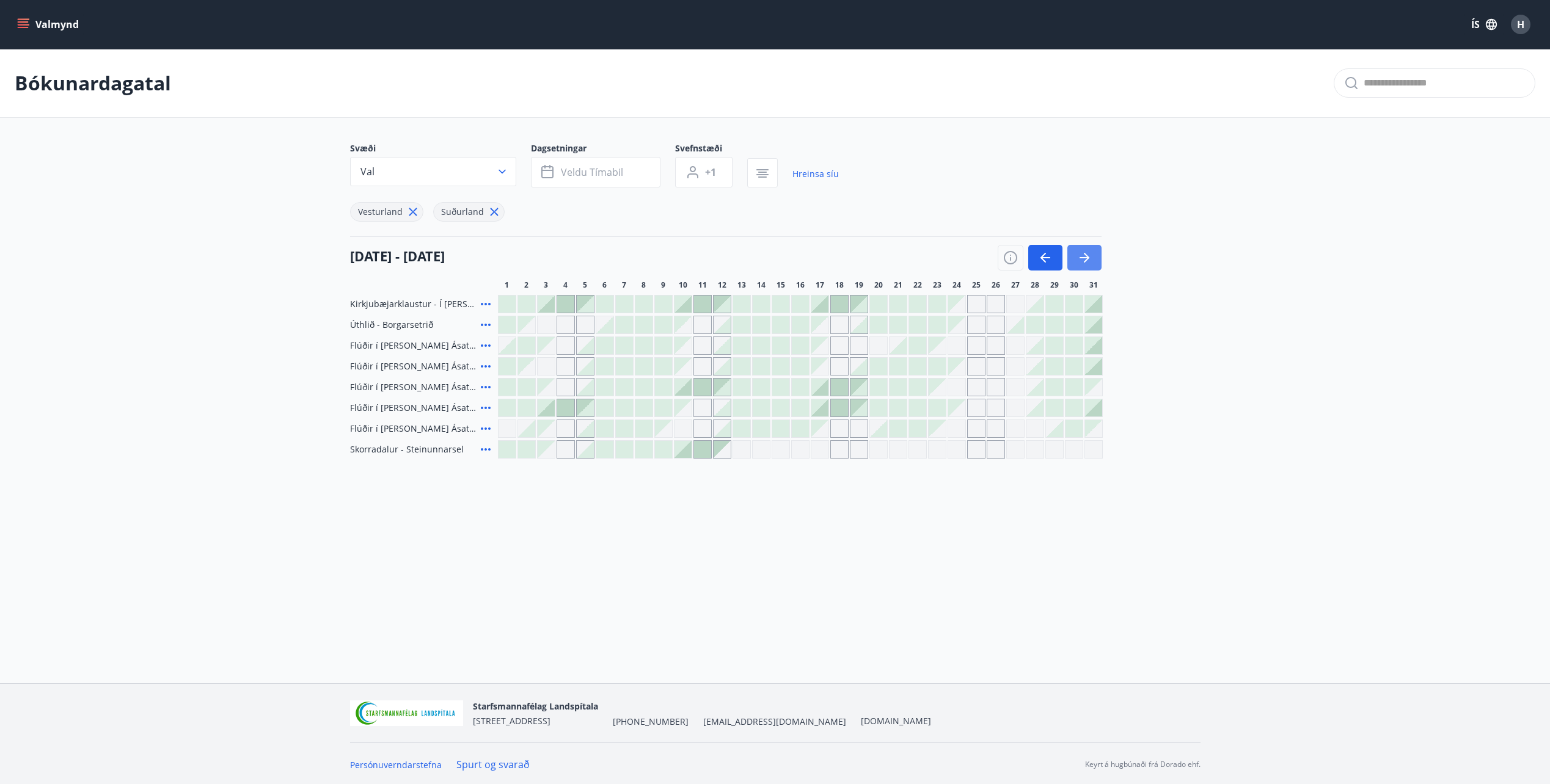
click at [1081, 262] on icon "button" at bounding box center [1083, 257] width 14 height 14
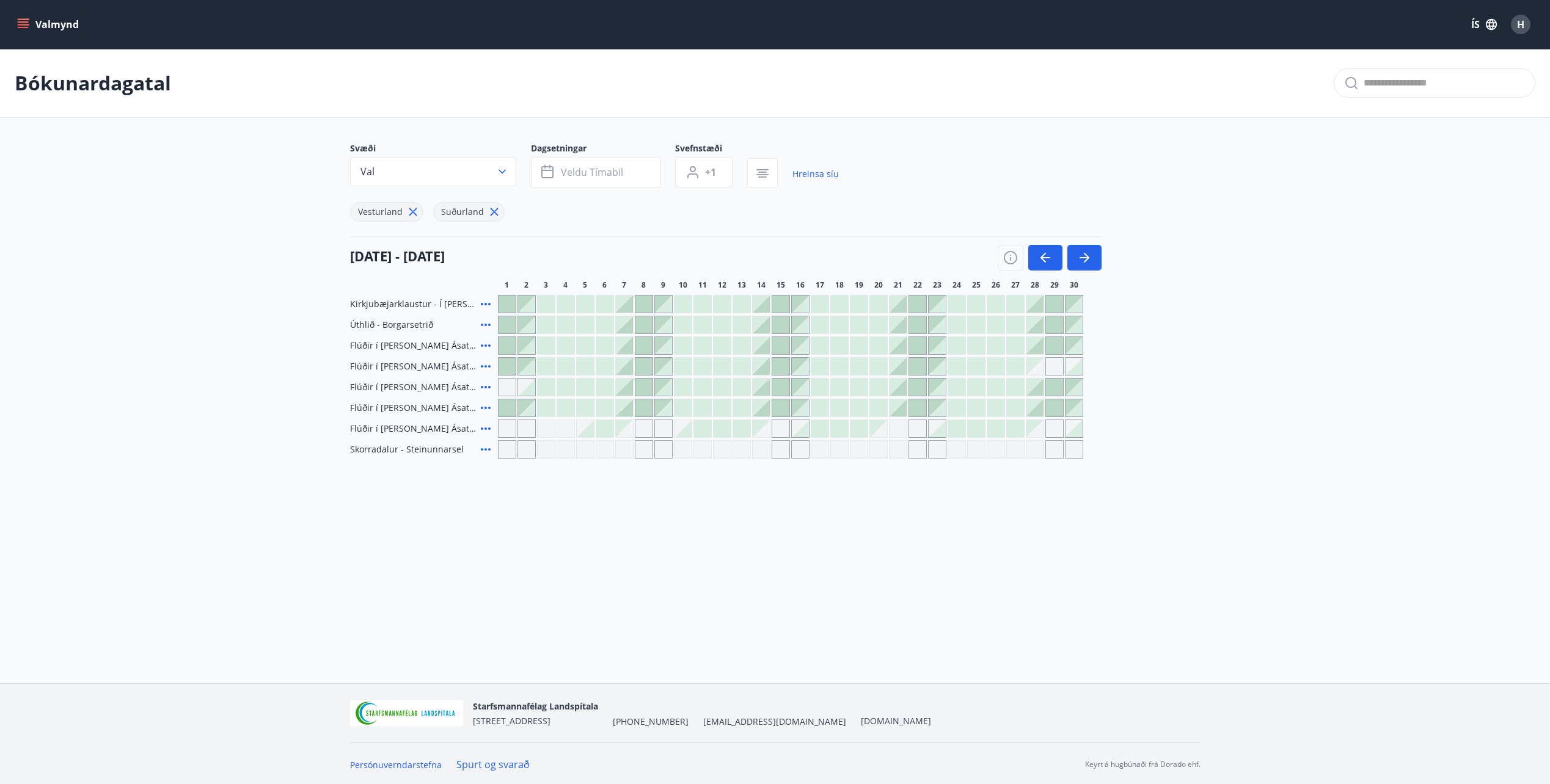
click at [24, 16] on button "Valmynd" at bounding box center [49, 24] width 69 height 22
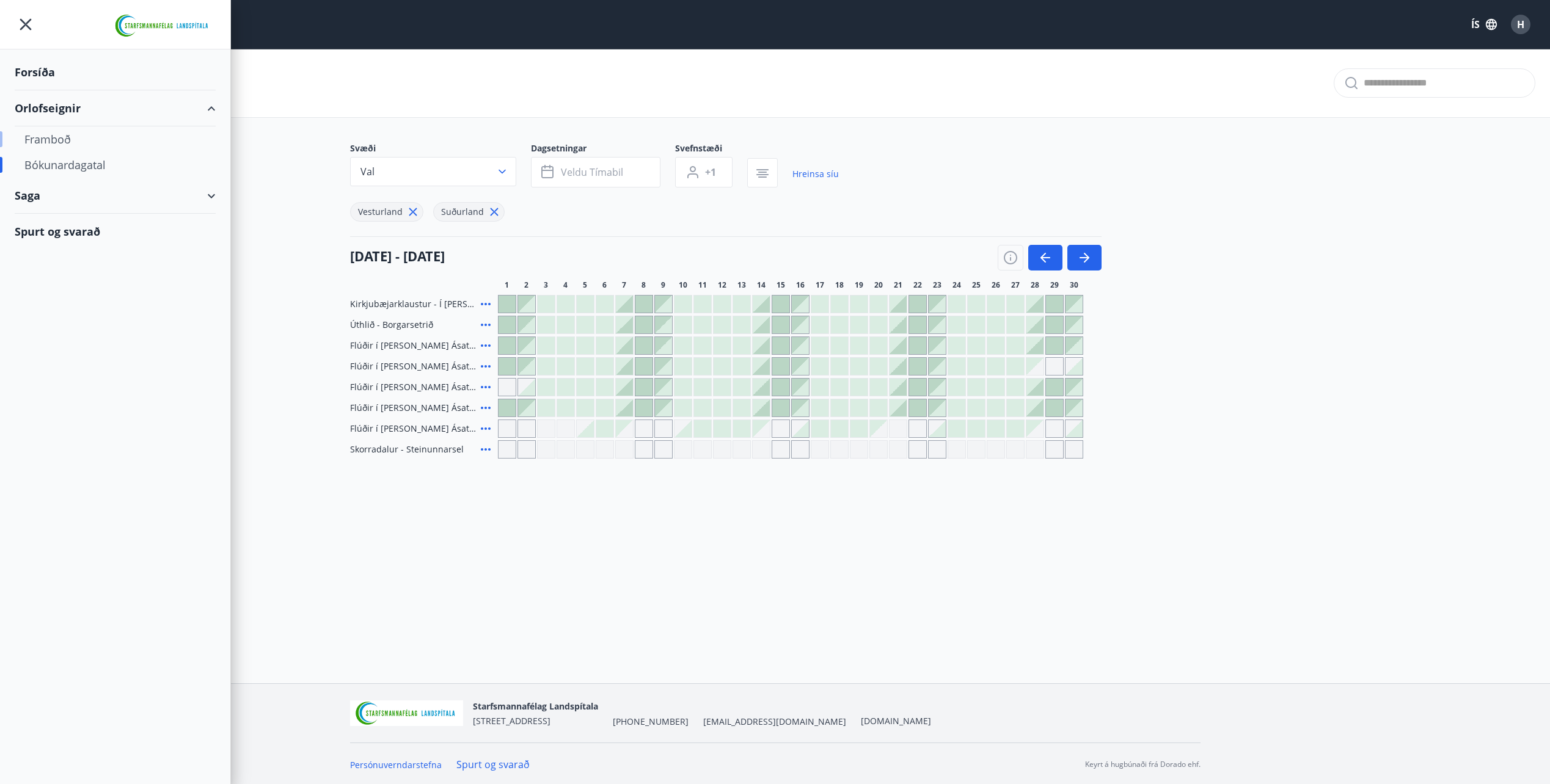
click at [39, 135] on div "Framboð" at bounding box center [114, 139] width 182 height 26
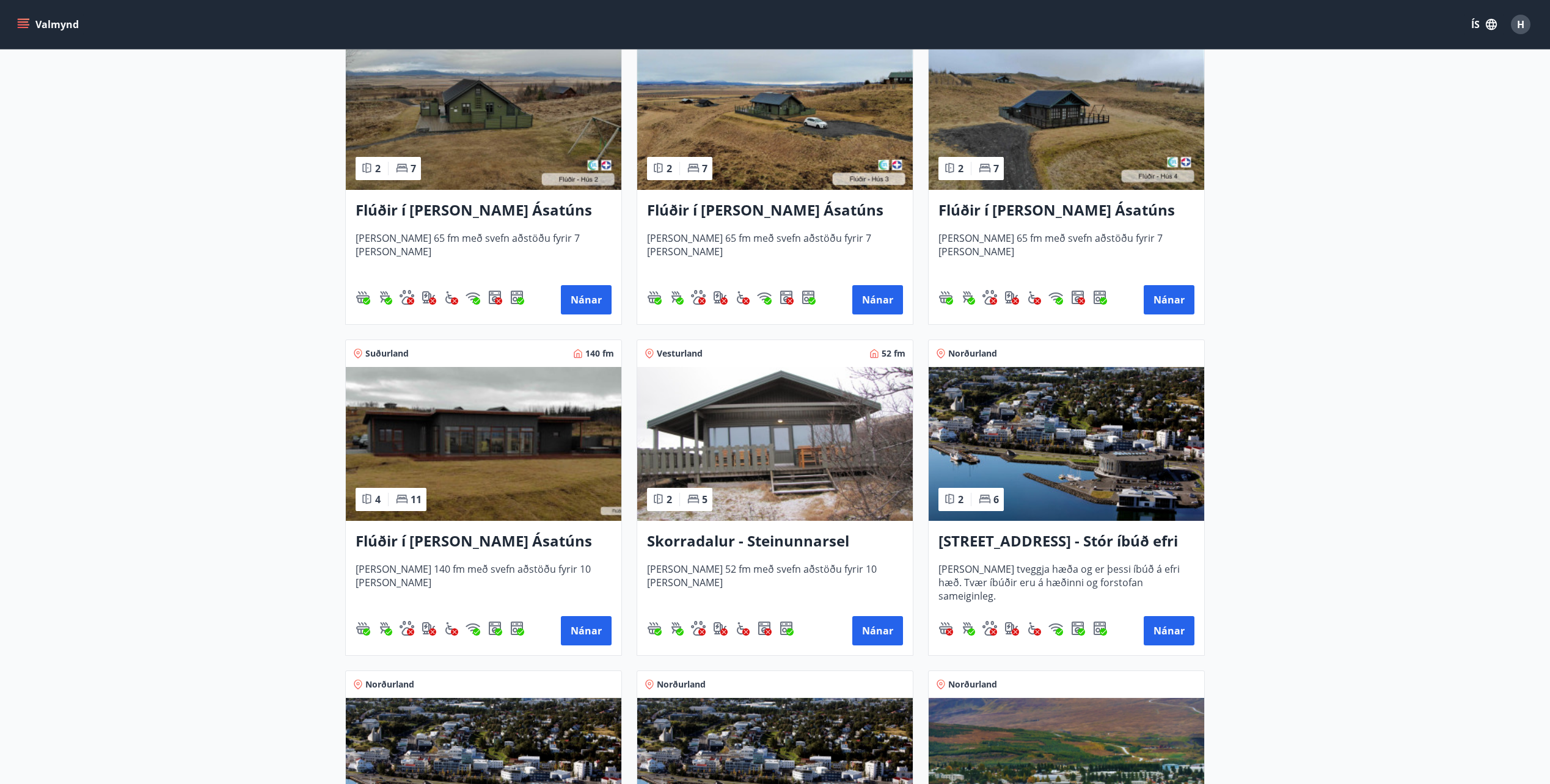
scroll to position [636, 0]
